Goal: Information Seeking & Learning: Check status

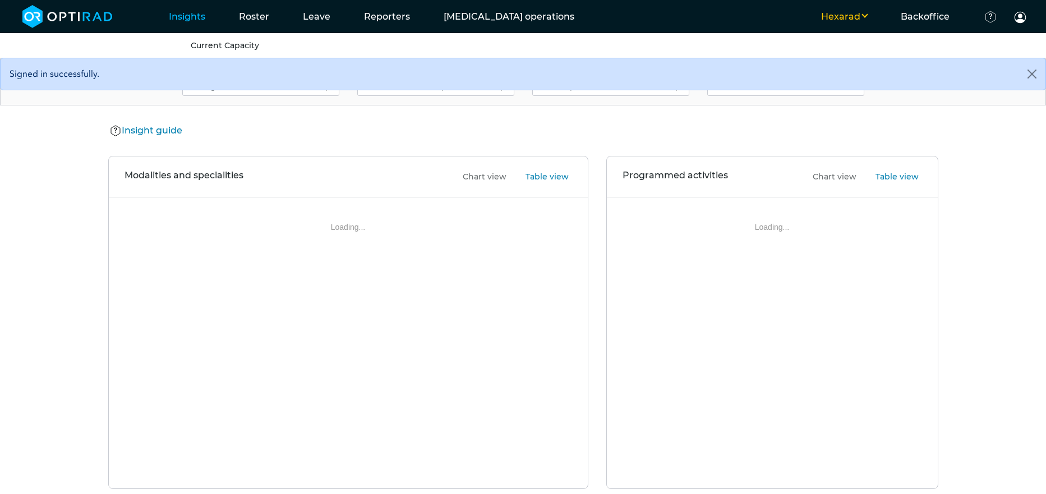
click at [860, 15] on button "Hexarad" at bounding box center [844, 16] width 80 height 13
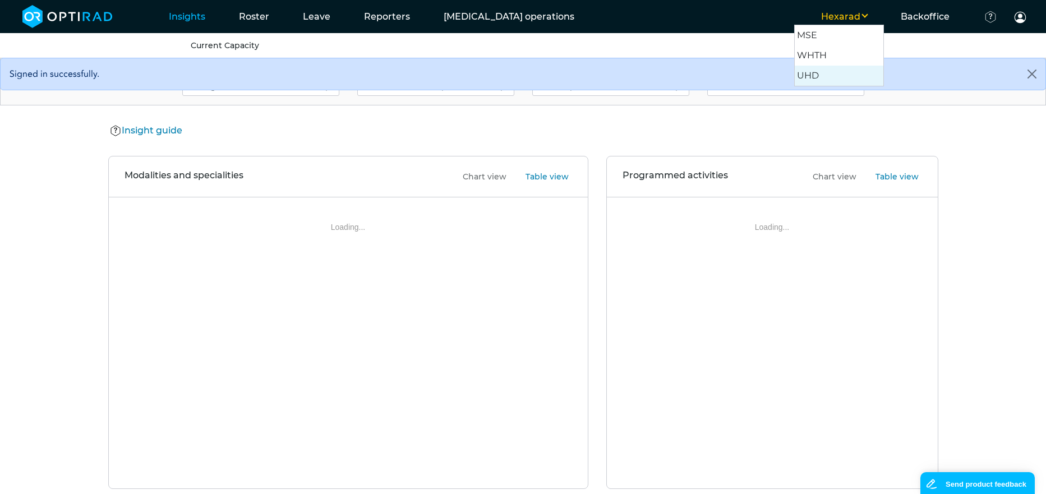
click at [839, 79] on button "UHD" at bounding box center [838, 76] width 89 height 20
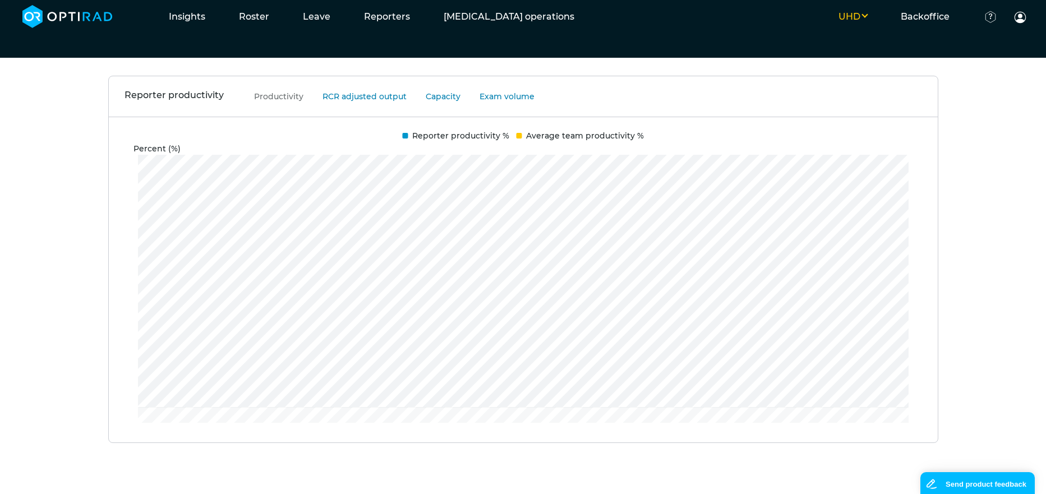
click at [969, 266] on div "Reporter productivity Productivity RCR adjusted output Capacity Exam volume Per…" at bounding box center [523, 277] width 1046 height 403
click at [958, 173] on div "Reporter productivity Productivity RCR adjusted output Capacity Exam volume Per…" at bounding box center [523, 277] width 1046 height 403
click at [977, 157] on div "Reporter productivity Productivity RCR adjusted output Capacity Exam volume Per…" at bounding box center [523, 277] width 1046 height 403
click at [946, 215] on div "Reporter productivity Productivity RCR adjusted output Capacity Exam volume Per…" at bounding box center [523, 277] width 1046 height 403
click at [965, 190] on div "Reporter productivity Productivity RCR adjusted output Capacity Exam volume Per…" at bounding box center [523, 277] width 1046 height 403
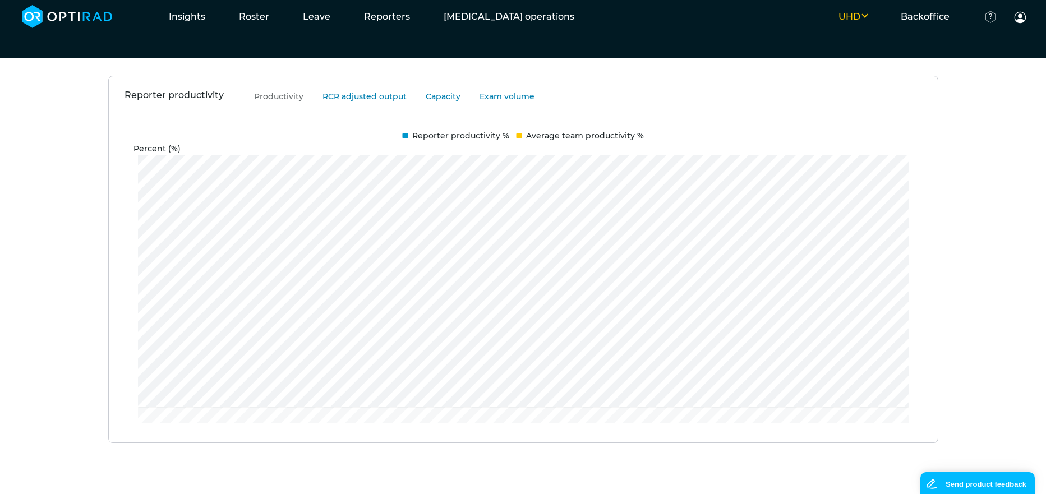
click at [962, 141] on div "Reporter productivity Productivity RCR adjusted output Capacity Exam volume Per…" at bounding box center [523, 277] width 1046 height 403
drag, startPoint x: 169, startPoint y: 152, endPoint x: 140, endPoint y: 154, distance: 28.6
click at [140, 154] on div "Percent (%)" at bounding box center [520, 149] width 775 height 12
click at [141, 154] on div "Percent (%)" at bounding box center [520, 149] width 775 height 12
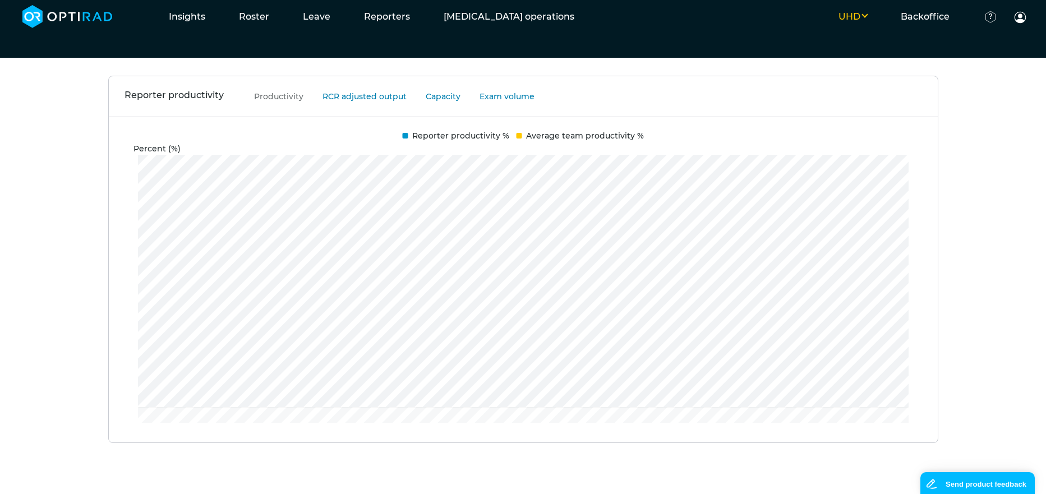
click at [142, 154] on div "Percent (%)" at bounding box center [520, 149] width 775 height 12
click at [149, 153] on div "Percent (%)" at bounding box center [520, 149] width 775 height 12
click at [198, 150] on div "Percent (%)" at bounding box center [520, 149] width 775 height 12
click at [353, 96] on button "RCR adjusted output" at bounding box center [359, 96] width 101 height 13
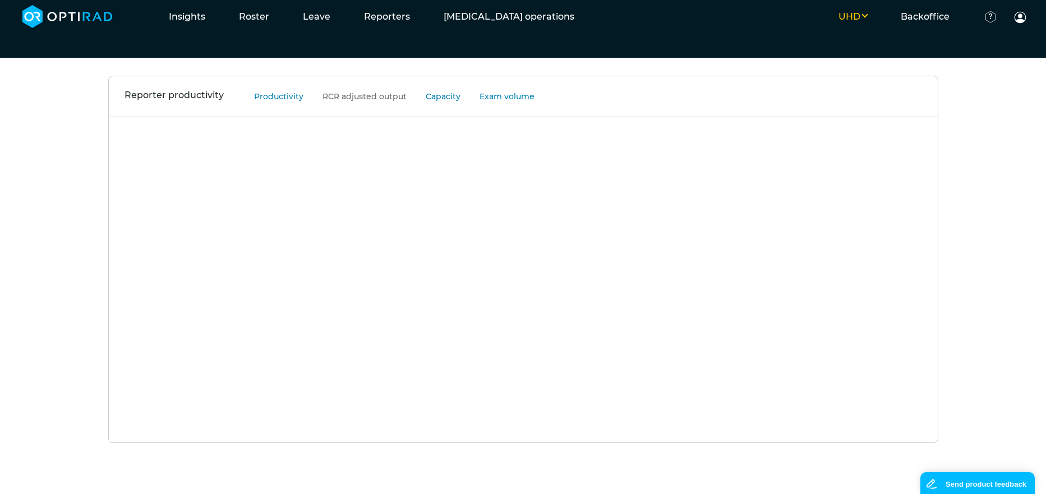
click at [298, 100] on button "Productivity" at bounding box center [274, 96] width 66 height 13
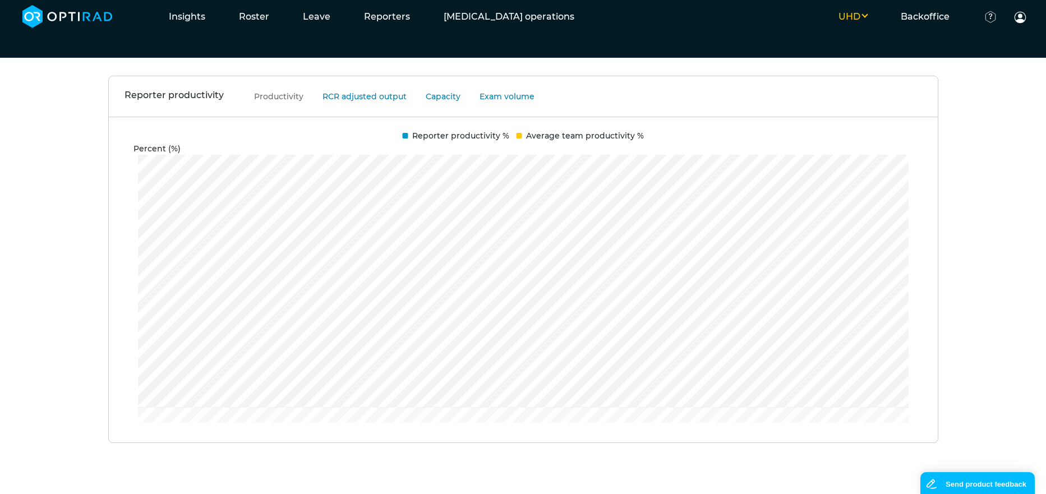
click at [952, 136] on div "Reporter productivity Productivity RCR adjusted output Capacity Exam volume Per…" at bounding box center [523, 277] width 1046 height 403
click at [965, 205] on div "Reporter productivity Productivity RCR adjusted output Capacity Exam volume Per…" at bounding box center [523, 277] width 1046 height 403
click at [989, 225] on div "Reporter productivity Productivity RCR adjusted output Capacity Exam volume Per…" at bounding box center [523, 277] width 1046 height 403
click at [177, 191] on div "Percent (%) All reporters 1 May - 31 Aug 2025 0.00% Average team productivity %…" at bounding box center [523, 282] width 829 height 331
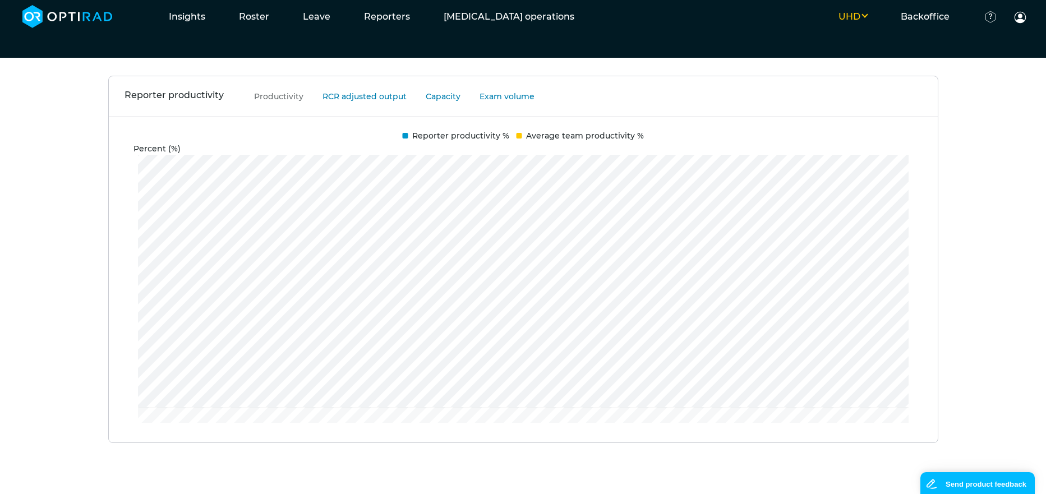
drag, startPoint x: 137, startPoint y: 197, endPoint x: 130, endPoint y: 281, distance: 85.0
click at [130, 281] on div "Percent (%) All reporters 1 May - 31 Aug 2025 0.00% Average team productivity %…" at bounding box center [523, 282] width 829 height 331
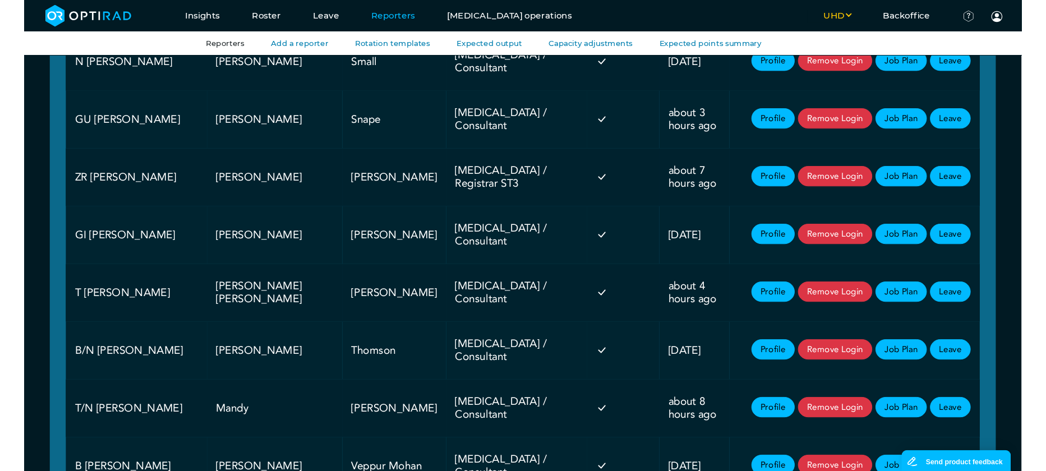
scroll to position [3606, 0]
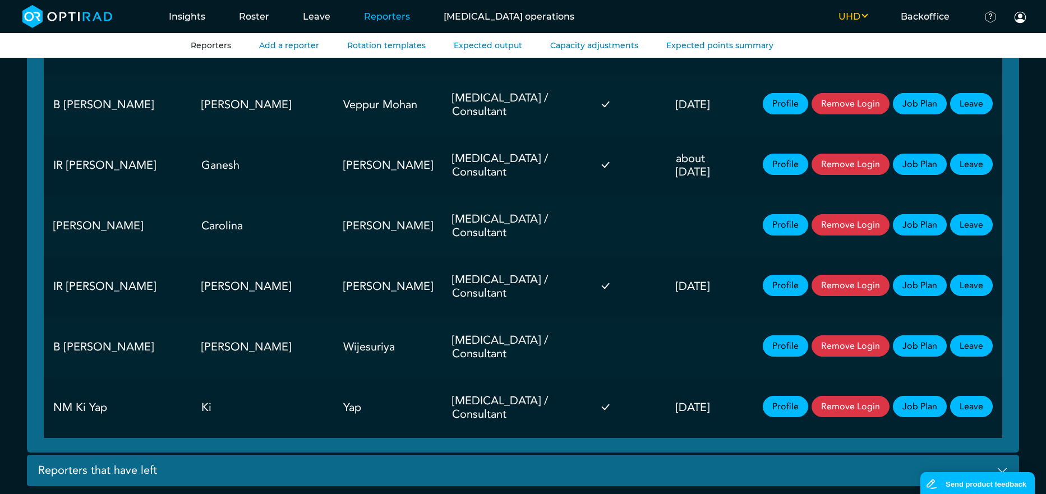
click at [229, 234] on td "Carolina" at bounding box center [263, 226] width 142 height 61
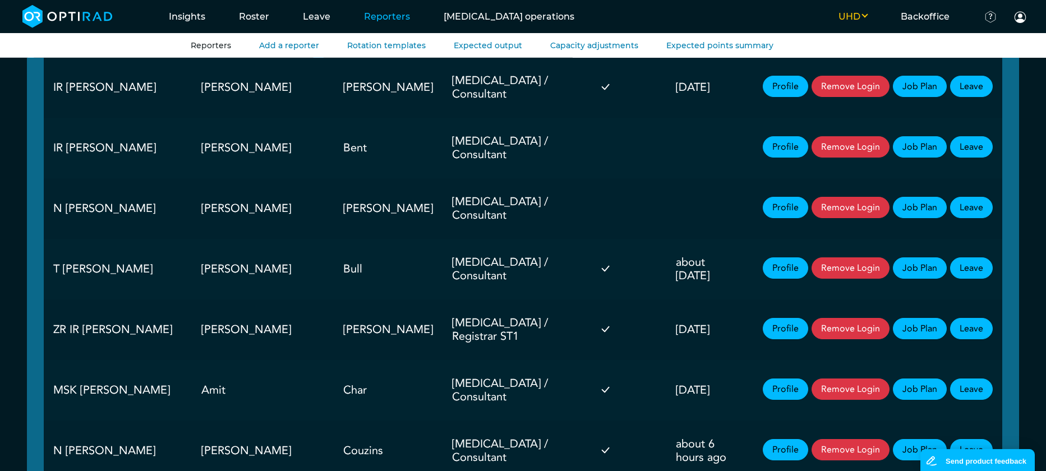
scroll to position [95, 0]
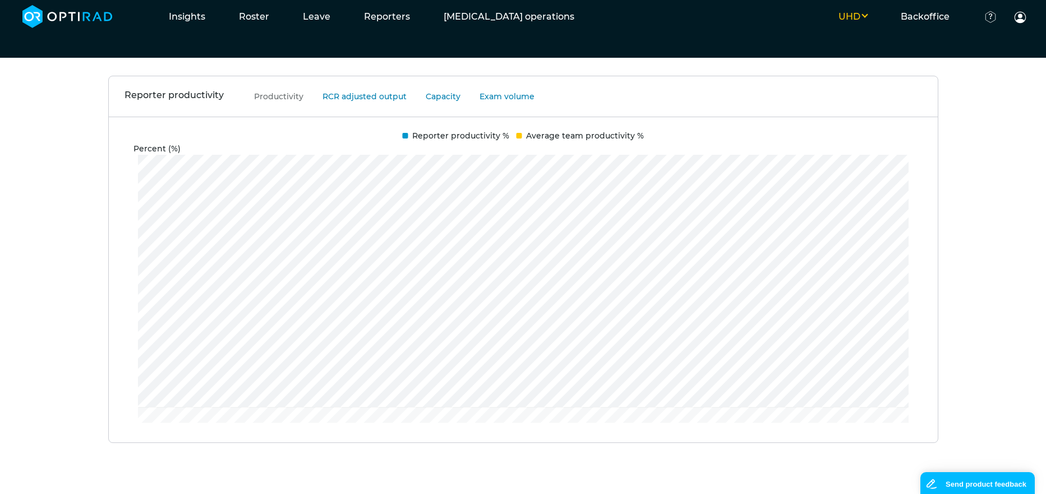
click at [978, 188] on div "Reporter productivity Productivity RCR adjusted output Capacity Exam volume Per…" at bounding box center [523, 277] width 1046 height 403
